Goal: Browse casually: Explore the website without a specific task or goal

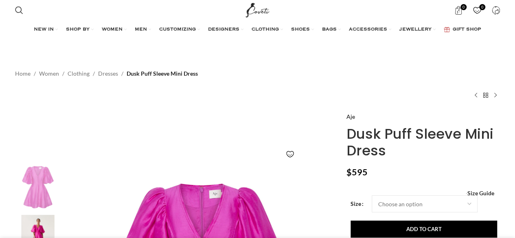
scroll to position [125, 0]
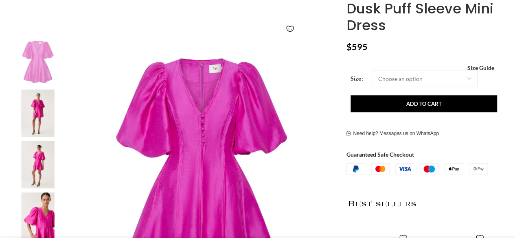
click at [219, 141] on img at bounding box center [202, 173] width 270 height 270
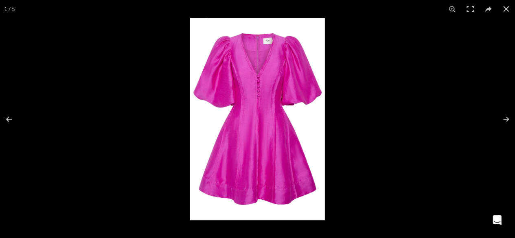
click at [232, 143] on img at bounding box center [257, 119] width 135 height 202
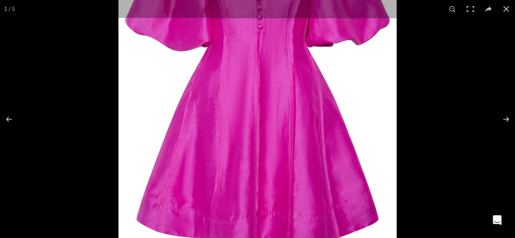
scroll to position [0, 86]
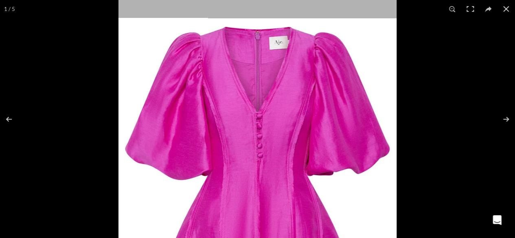
click at [232, 143] on img at bounding box center [258, 203] width 278 height 417
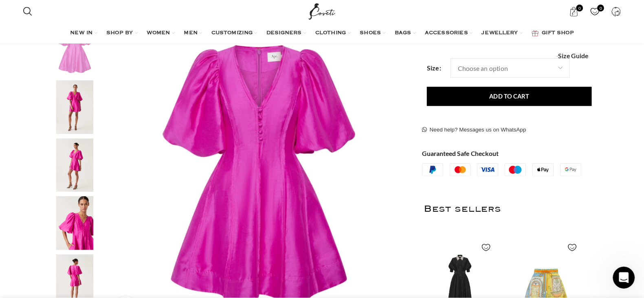
scroll to position [0, 171]
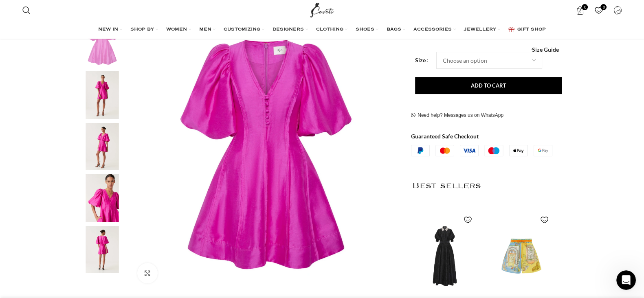
click at [388, 134] on img "1 / 5" at bounding box center [266, 155] width 270 height 270
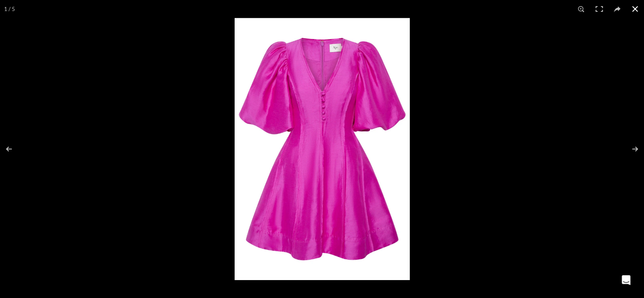
click at [515, 13] on button at bounding box center [635, 9] width 18 height 18
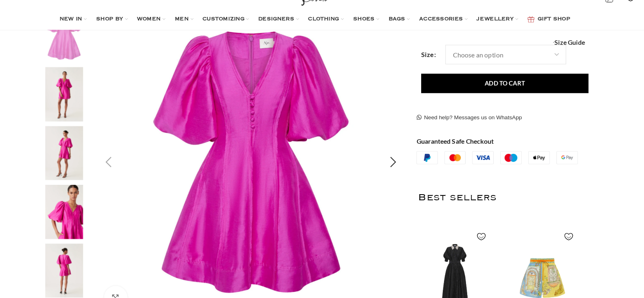
scroll to position [0, 342]
click at [92, 105] on img "2 / 5" at bounding box center [102, 95] width 50 height 48
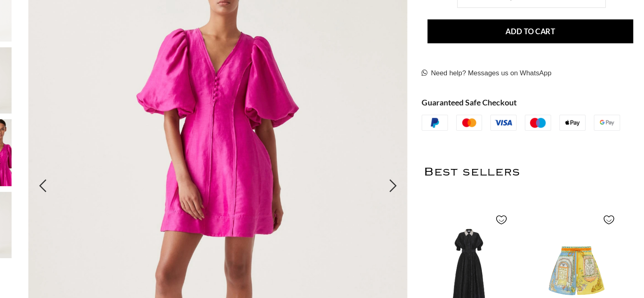
scroll to position [174, 0]
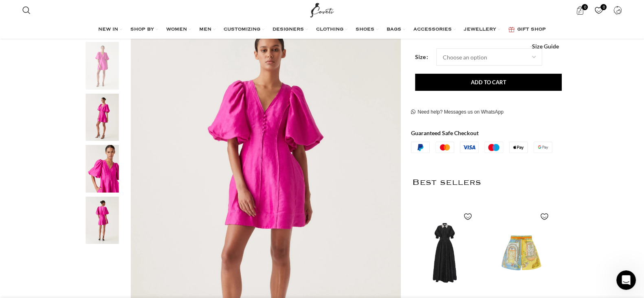
click at [108, 166] on img "4 / 5" at bounding box center [102, 169] width 50 height 48
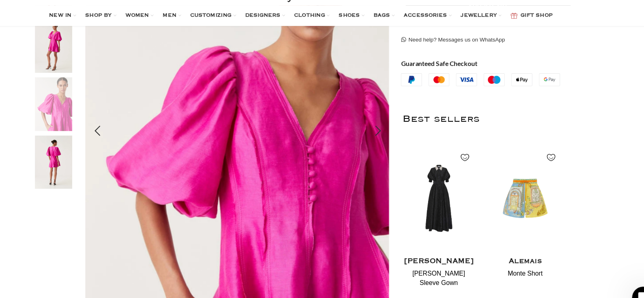
scroll to position [0, 686]
click at [98, 154] on img "5 / 5" at bounding box center [102, 160] width 50 height 48
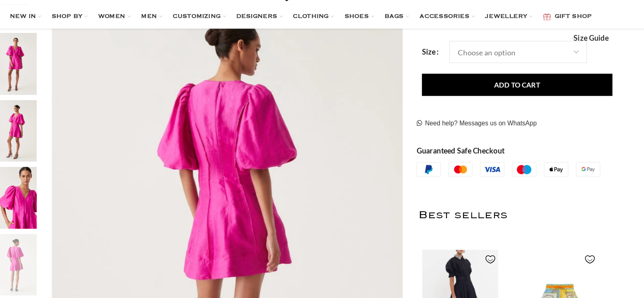
scroll to position [0, 1028]
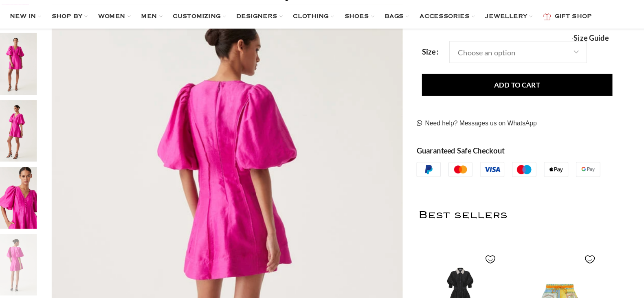
click at [104, 156] on img "4 / 5" at bounding box center [102, 169] width 50 height 48
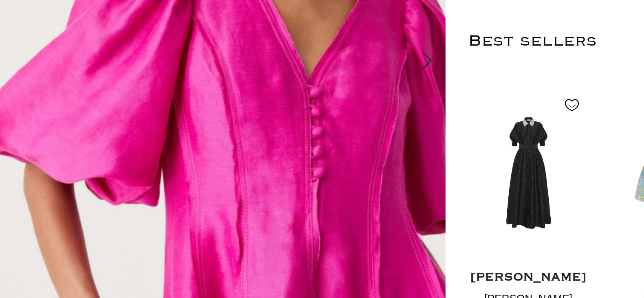
scroll to position [0, 1371]
